Goal: Navigation & Orientation: Find specific page/section

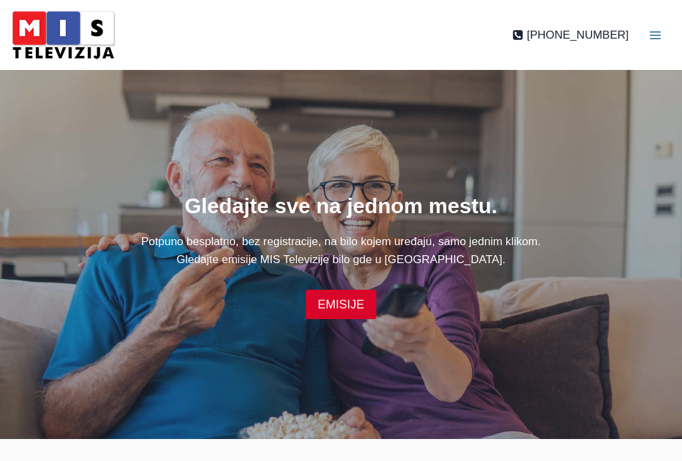
click at [468, 23] on button "Toggle Menu" at bounding box center [655, 35] width 40 height 40
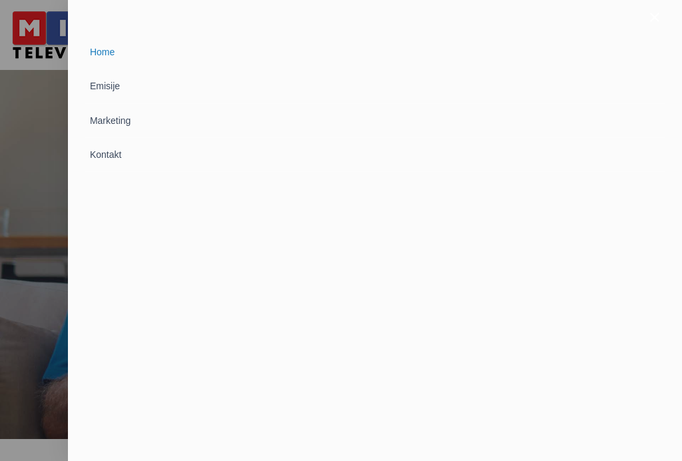
click at [33, 188] on div at bounding box center [341, 230] width 682 height 461
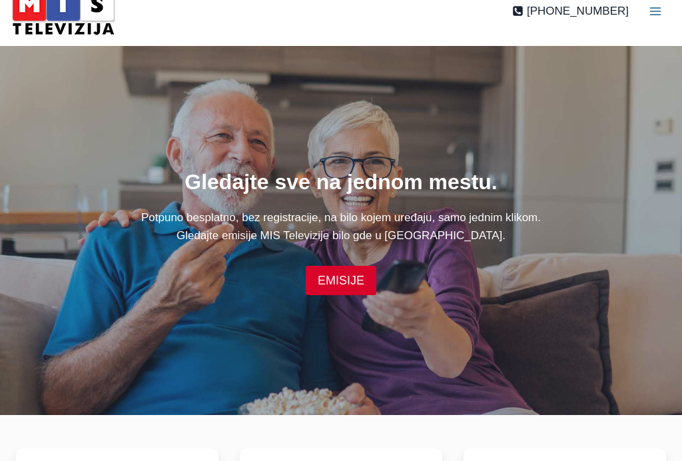
scroll to position [20, 0]
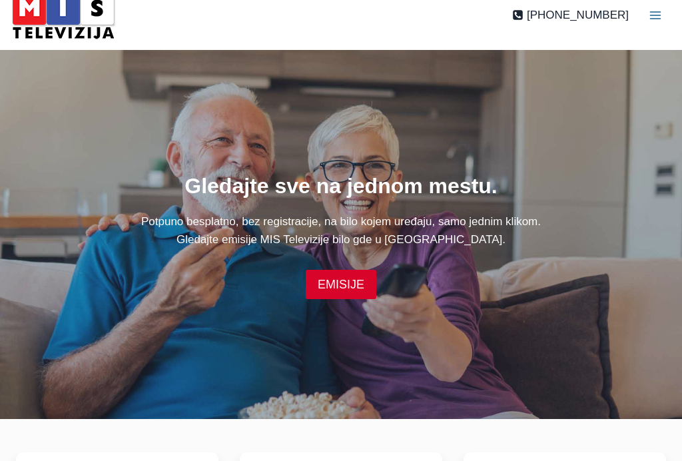
click at [362, 294] on link "EMISIJE" at bounding box center [341, 284] width 71 height 29
click at [655, 11] on icon "Open menu" at bounding box center [655, 15] width 11 height 8
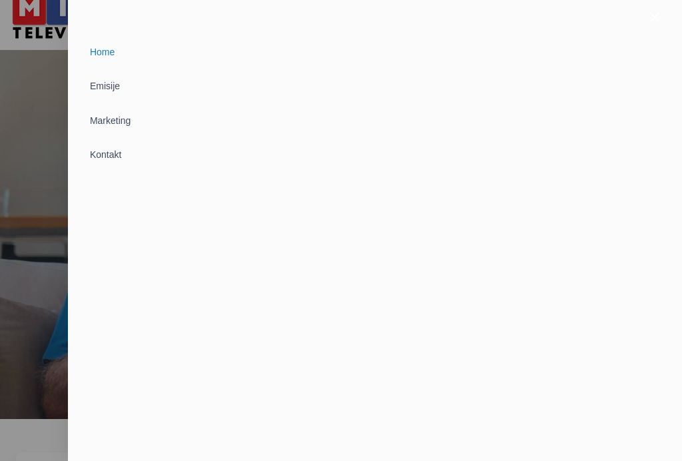
click at [109, 89] on link "Emisije" at bounding box center [375, 86] width 580 height 34
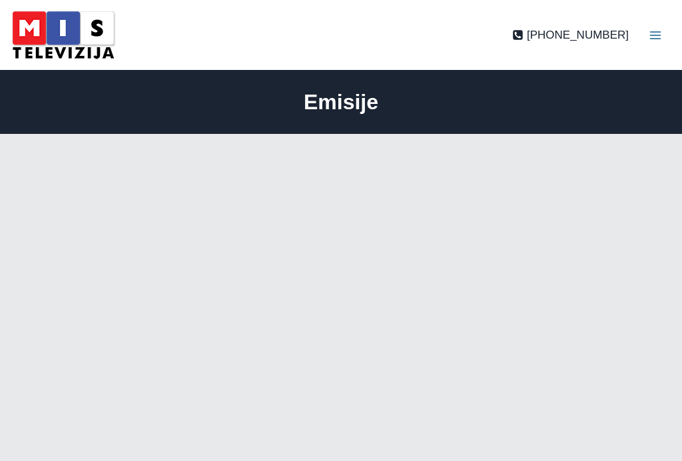
click at [659, 33] on icon "Toggle Menu" at bounding box center [655, 35] width 13 height 13
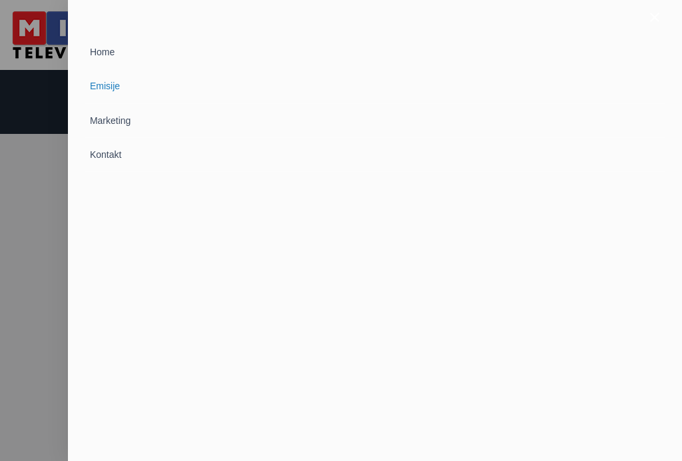
click at [657, 27] on div at bounding box center [375, 17] width 614 height 35
click at [112, 123] on link "Marketing" at bounding box center [375, 121] width 580 height 34
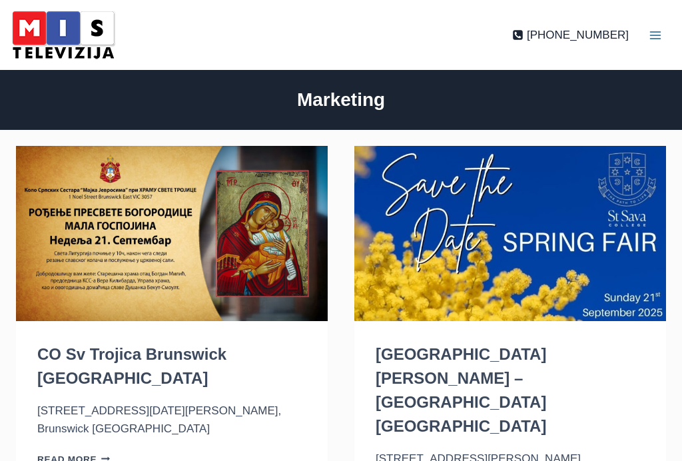
click at [652, 30] on icon "Toggle Menu" at bounding box center [655, 35] width 13 height 13
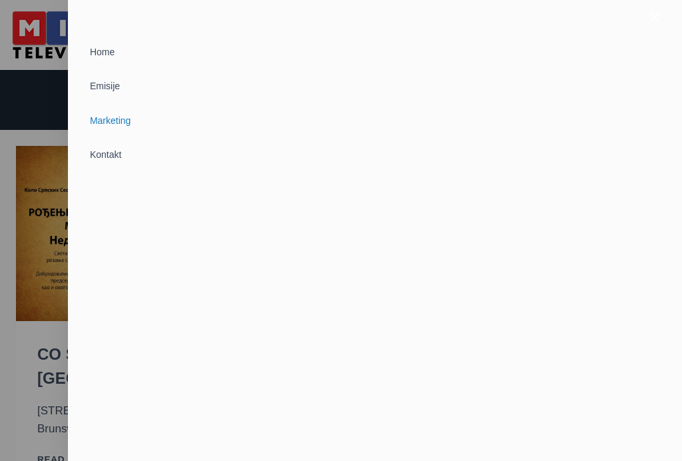
click at [103, 83] on link "Emisije" at bounding box center [375, 86] width 580 height 34
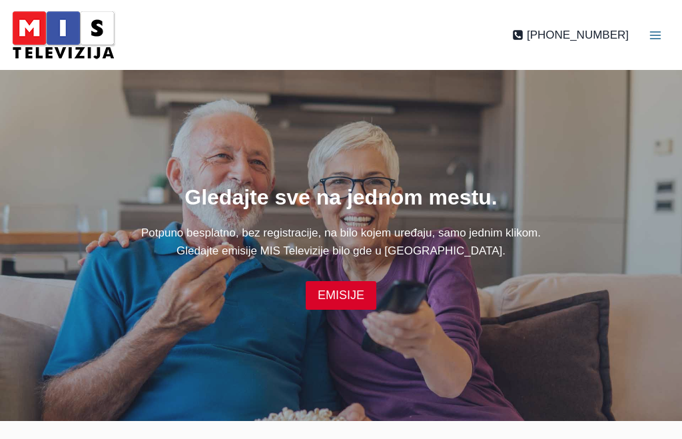
click at [661, 23] on button "Toggle Menu" at bounding box center [655, 35] width 40 height 40
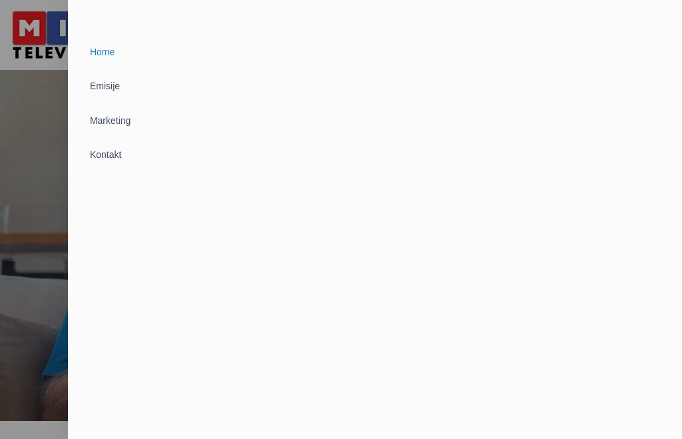
click at [108, 149] on link "Kontakt" at bounding box center [375, 155] width 580 height 34
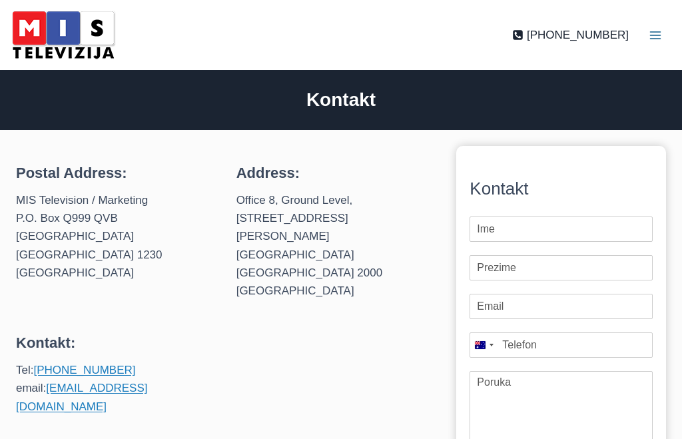
click at [659, 23] on button "Toggle Menu" at bounding box center [655, 35] width 40 height 40
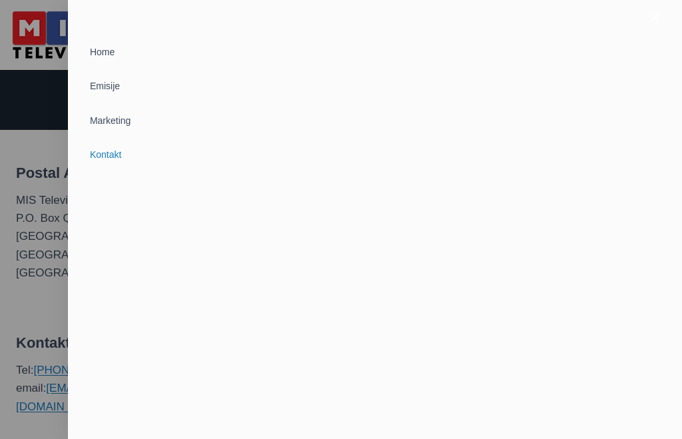
click at [105, 53] on link "Home" at bounding box center [375, 52] width 580 height 34
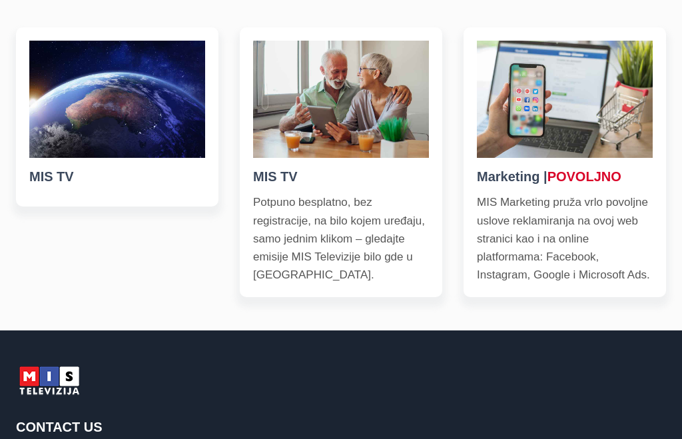
scroll to position [393, 0]
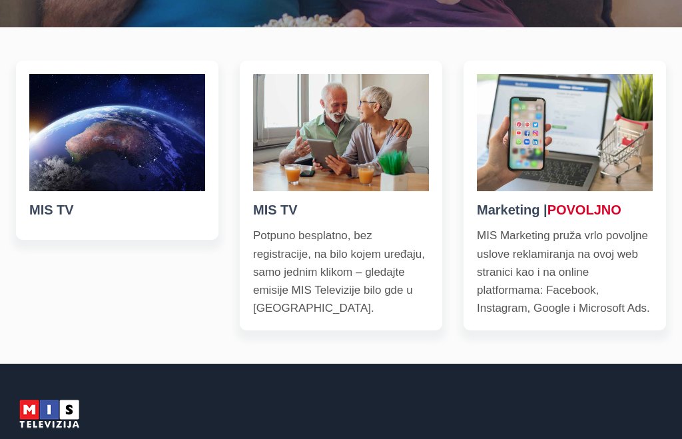
click at [296, 271] on p "Potpuno besplatno, bez registracije, na bilo kojem uređaju, samo jednim klikom …" at bounding box center [341, 272] width 176 height 91
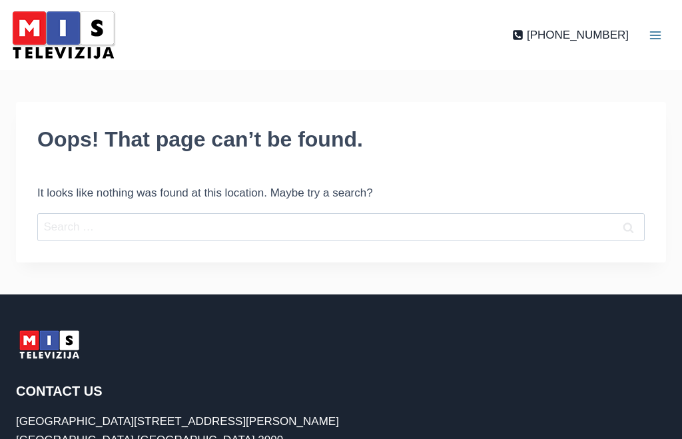
click at [80, 41] on img at bounding box center [63, 35] width 113 height 57
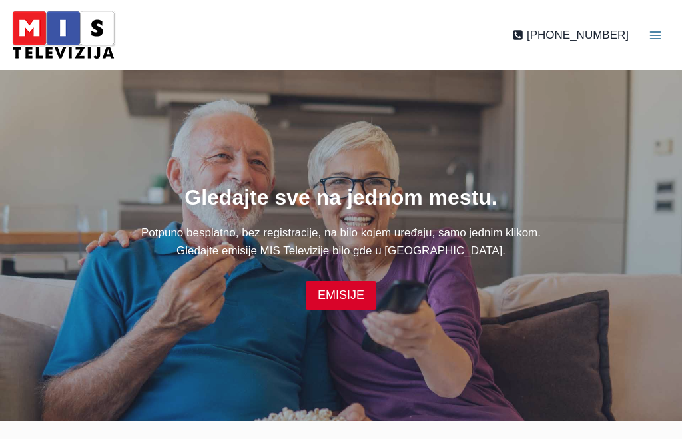
click at [655, 31] on icon "Toggle Menu" at bounding box center [655, 35] width 13 height 13
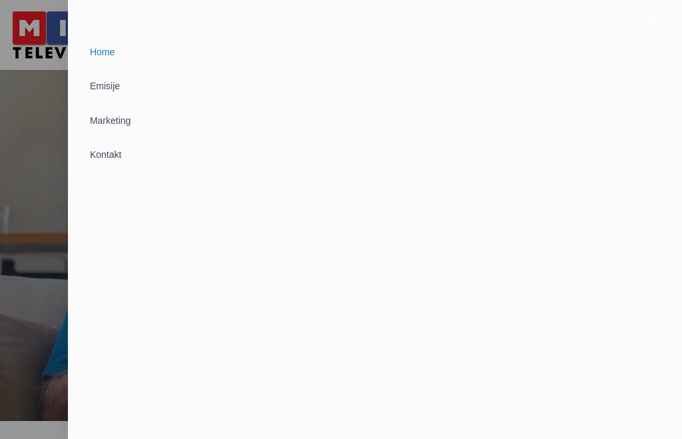
click at [9, 316] on div at bounding box center [341, 219] width 682 height 439
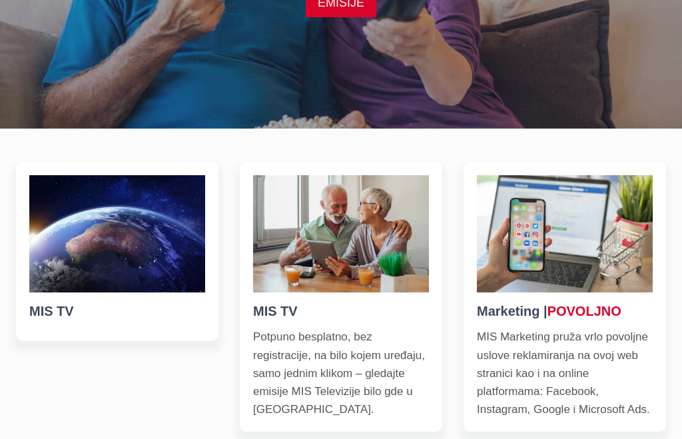
scroll to position [292, 0]
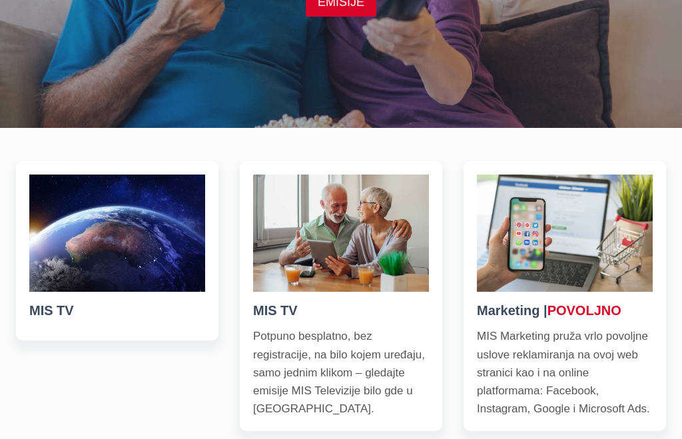
click at [152, 282] on img at bounding box center [117, 233] width 176 height 117
click at [602, 292] on img at bounding box center [565, 233] width 176 height 117
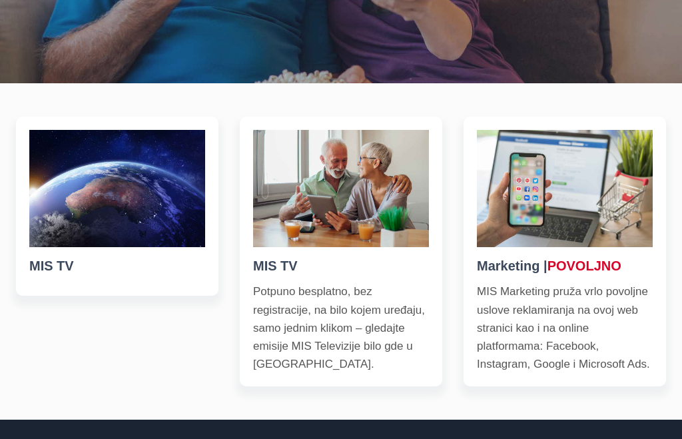
click at [143, 220] on img at bounding box center [117, 188] width 176 height 117
click at [143, 276] on h5 "MIS TV" at bounding box center [117, 266] width 176 height 20
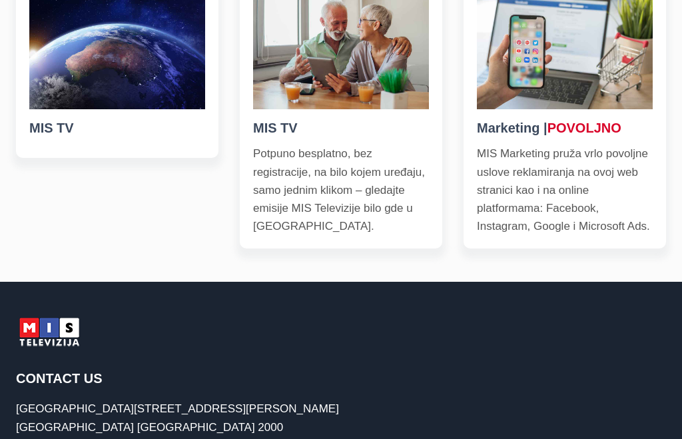
scroll to position [476, 0]
click at [348, 230] on p "Potpuno besplatno, bez registracije, na bilo kojem uređaju, samo jednim klikom …" at bounding box center [341, 190] width 176 height 91
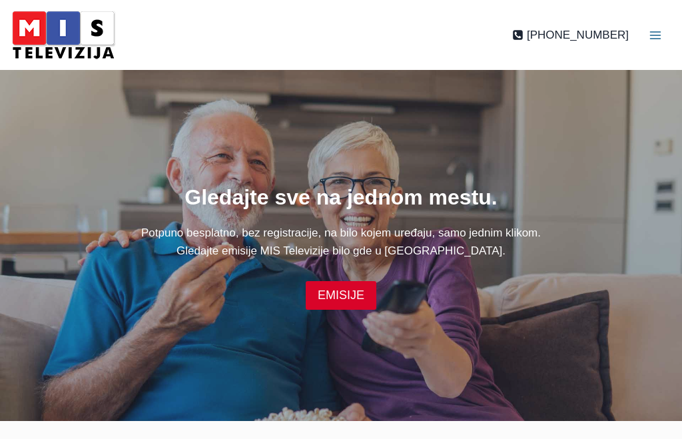
click at [657, 41] on icon "Toggle Menu" at bounding box center [655, 35] width 13 height 13
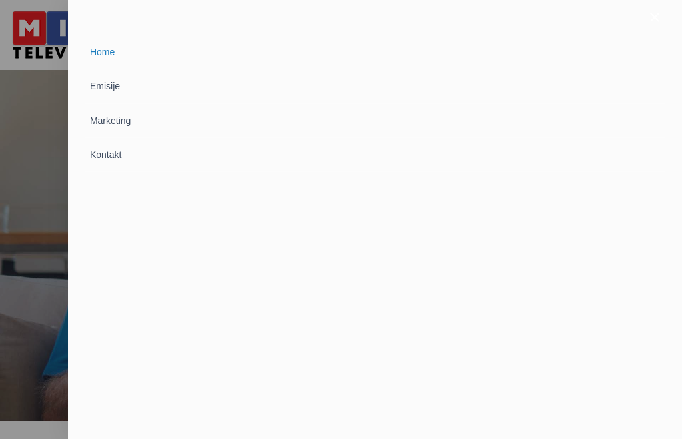
click at [113, 76] on link "Emisije" at bounding box center [375, 86] width 580 height 34
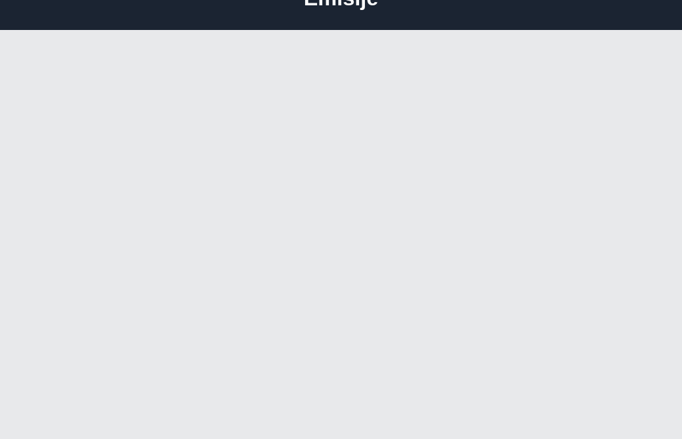
scroll to position [126, 0]
